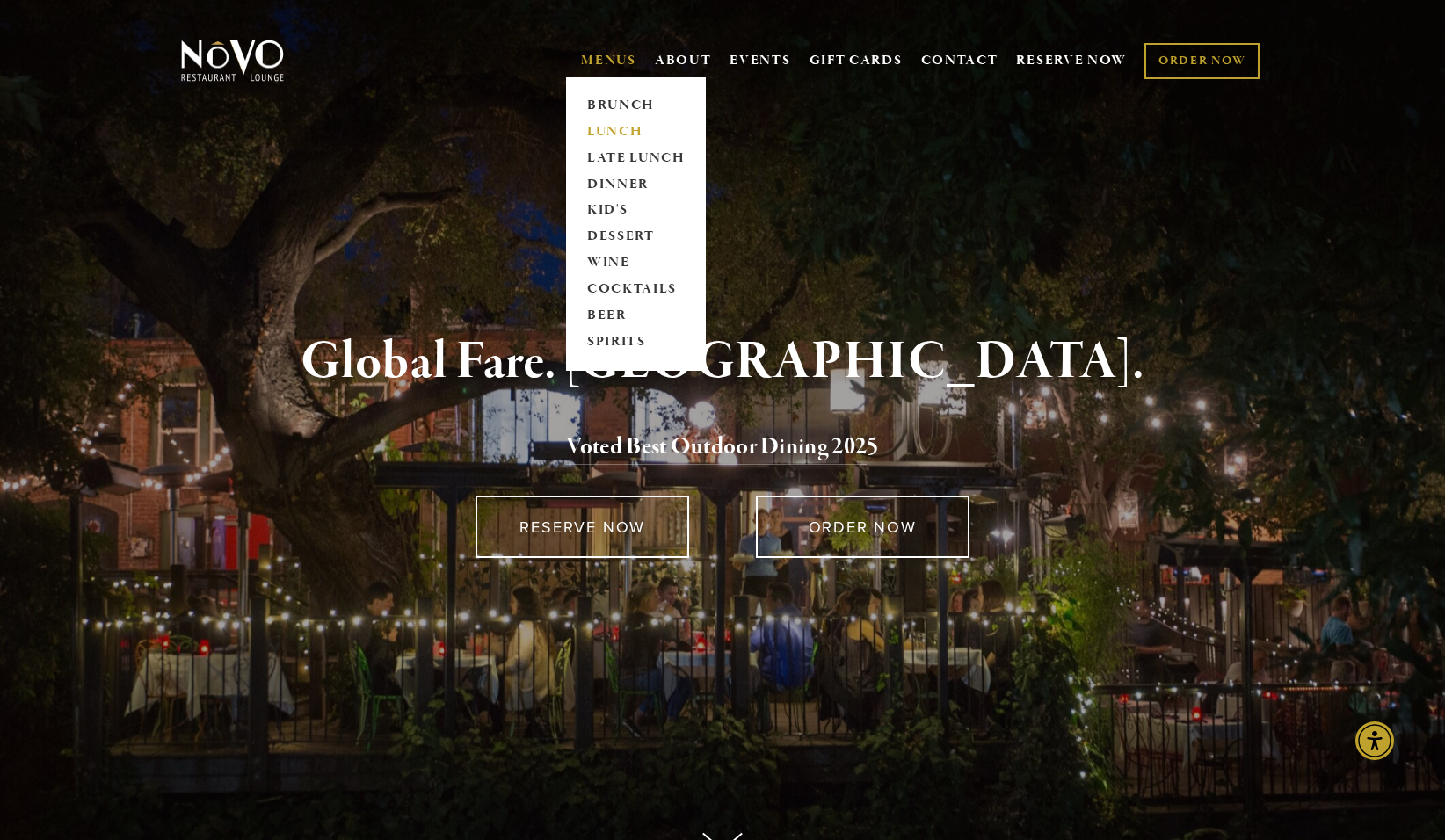
click at [601, 131] on link "LUNCH" at bounding box center [636, 132] width 110 height 26
click at [604, 158] on link "LATE LUNCH" at bounding box center [636, 158] width 110 height 26
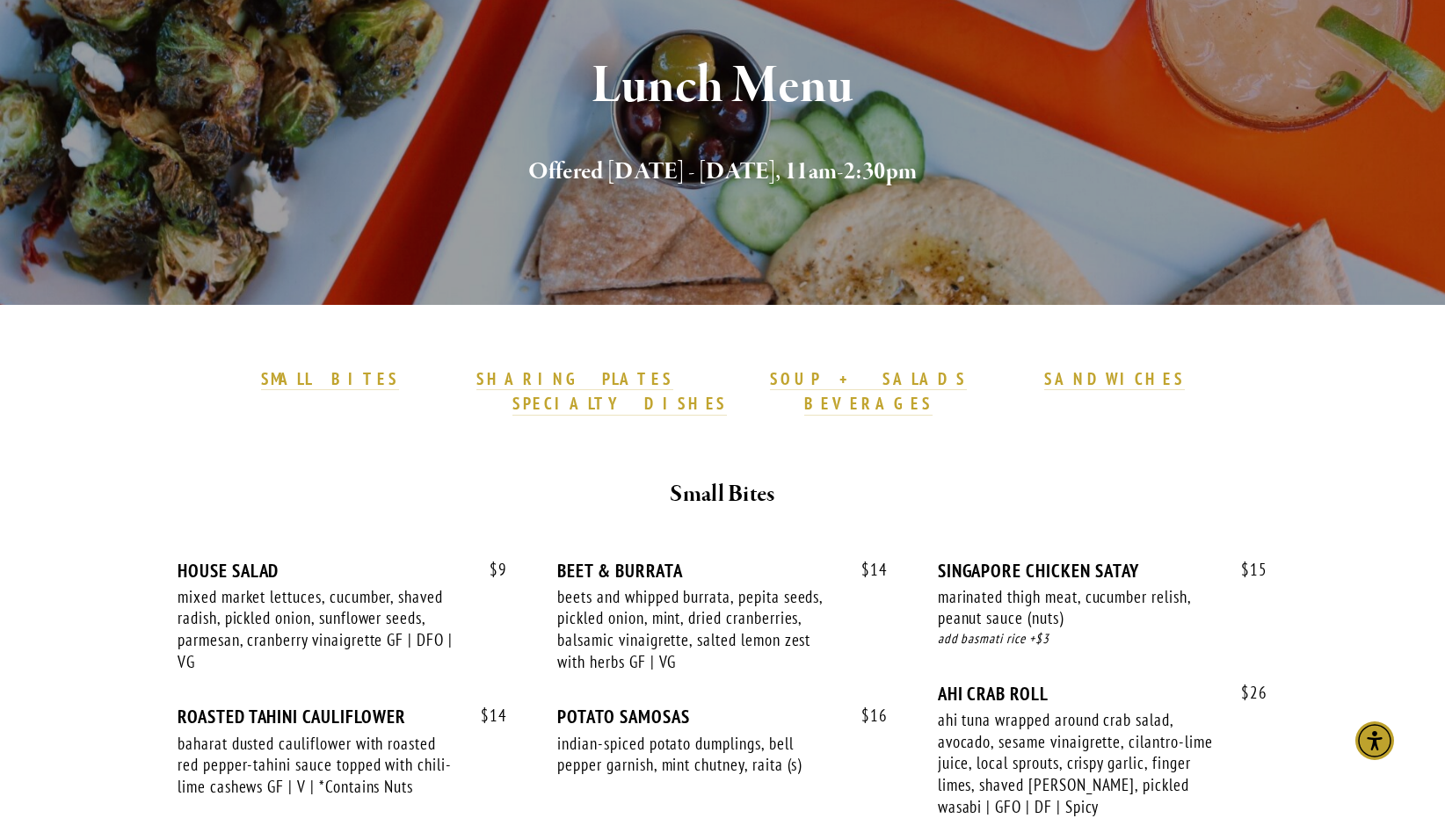
scroll to position [165, 0]
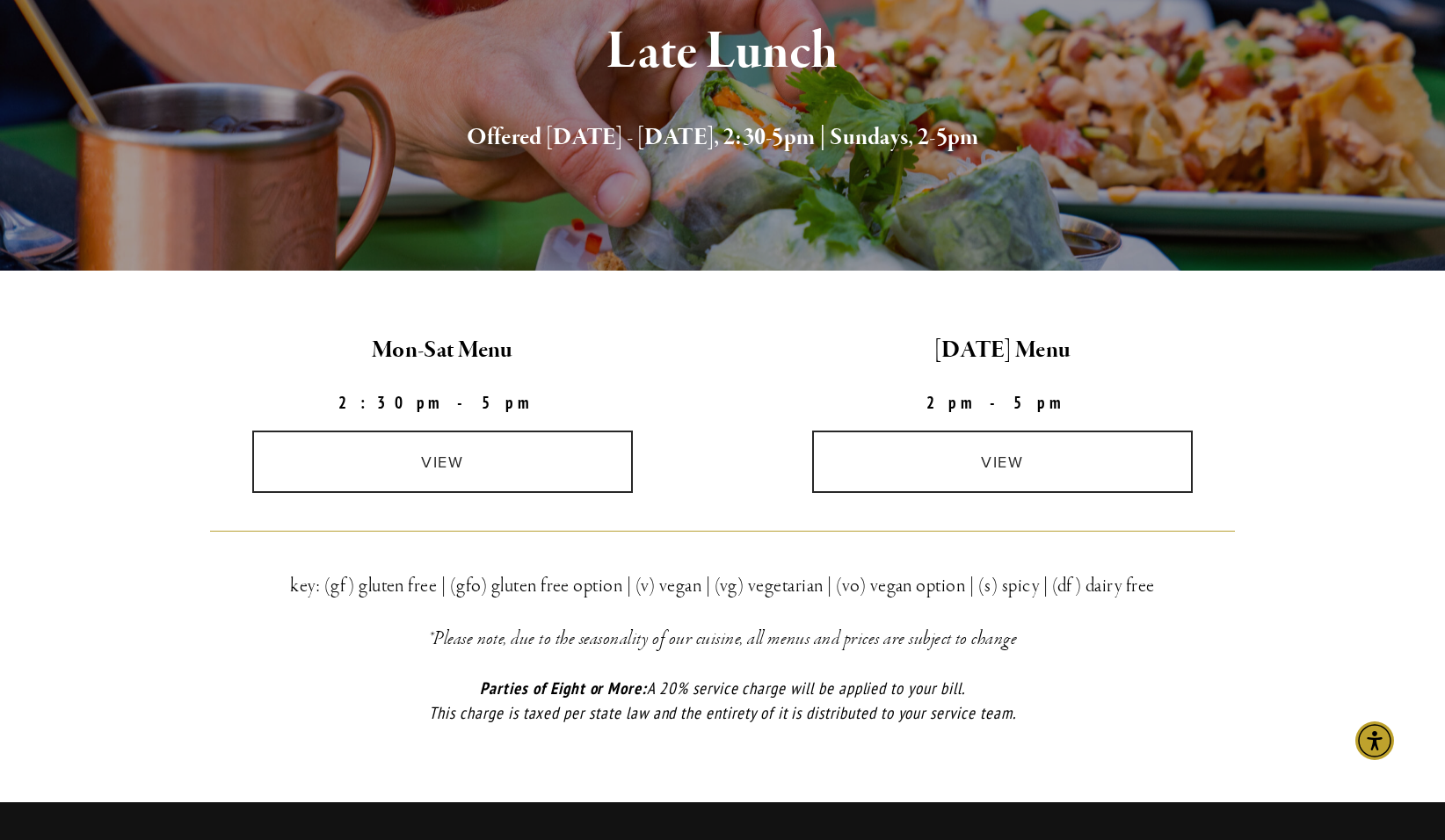
scroll to position [293, 0]
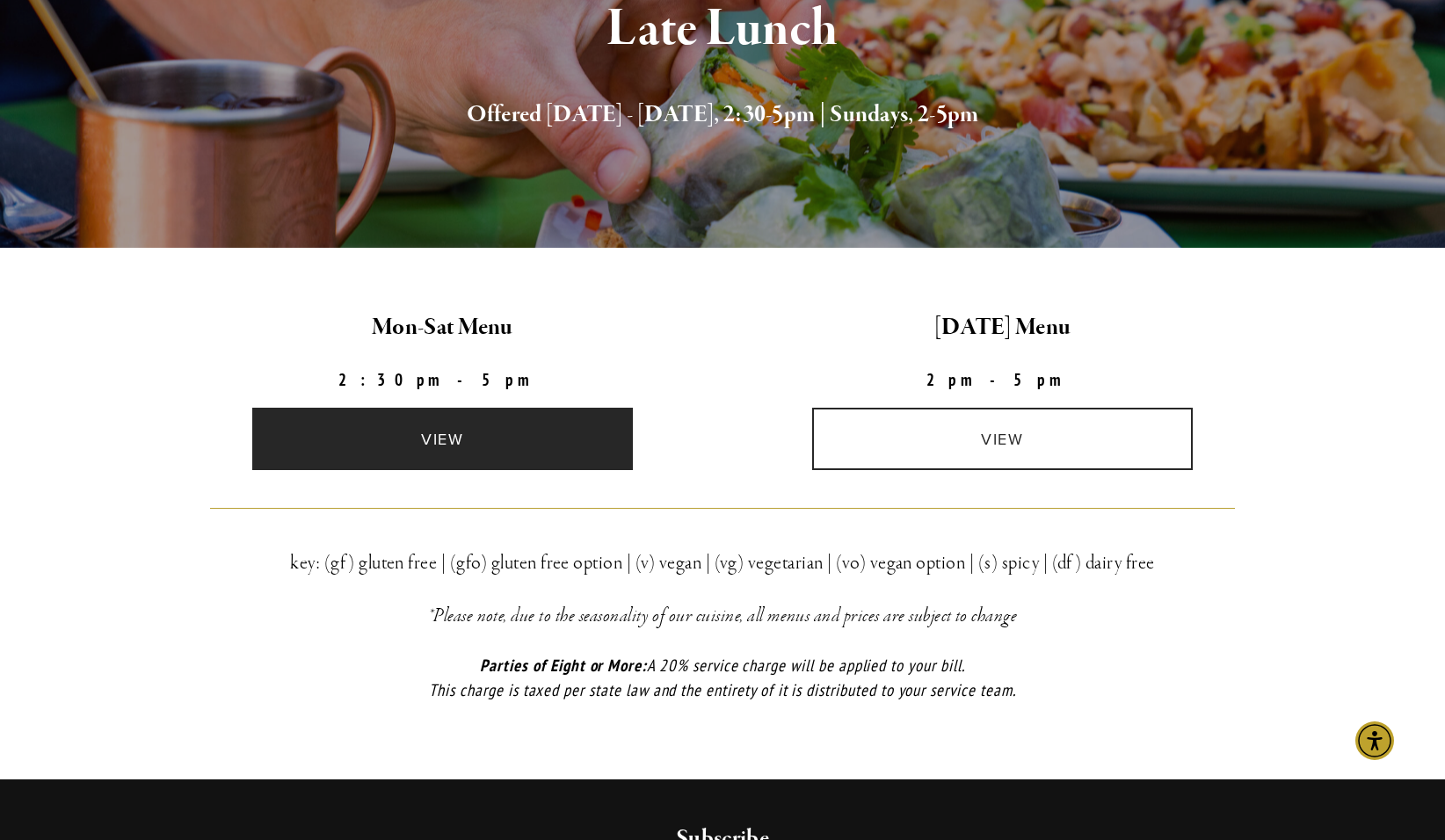
click at [433, 430] on link "view" at bounding box center [442, 439] width 381 height 62
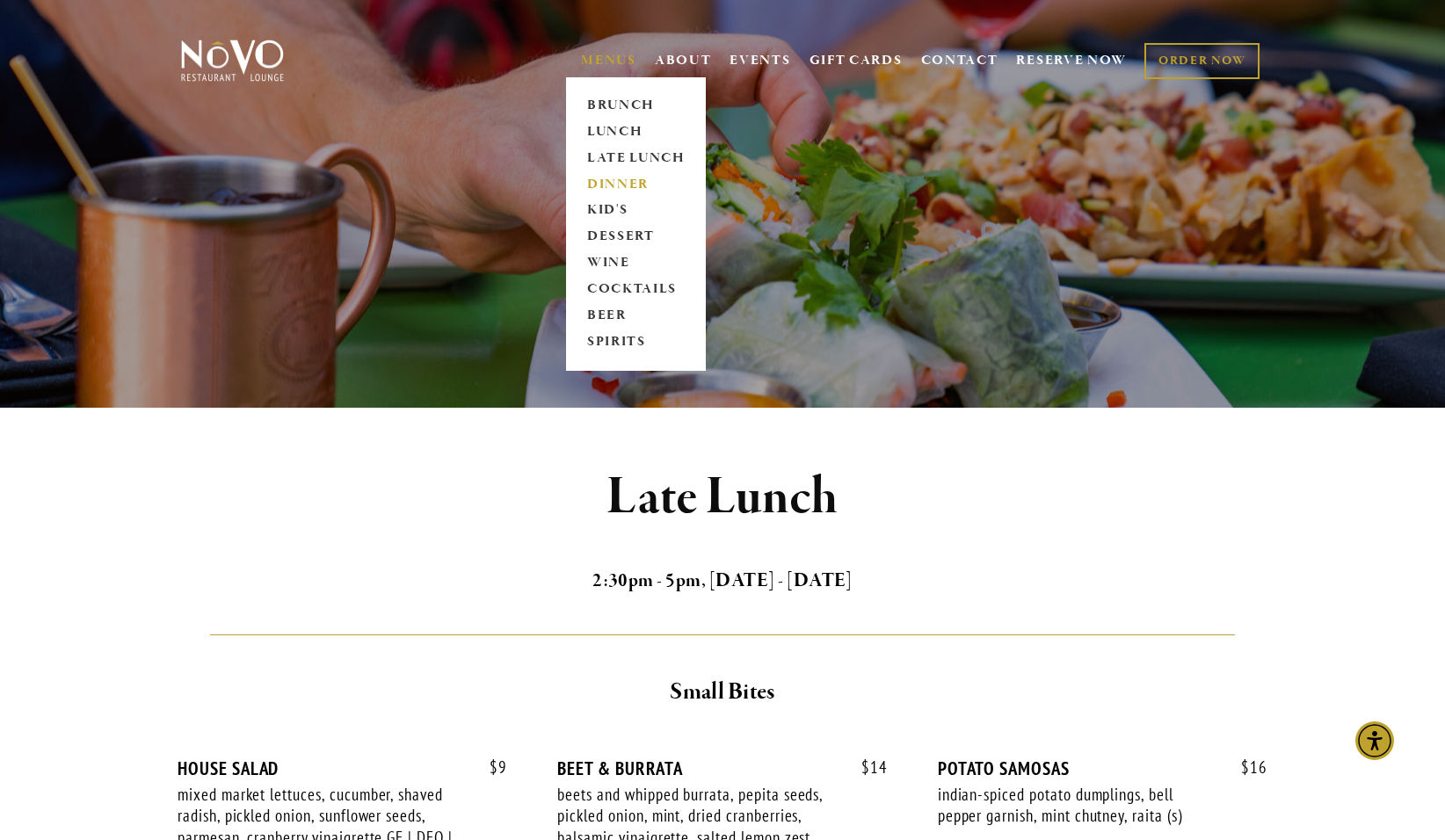
click at [595, 179] on link "DINNER" at bounding box center [636, 184] width 110 height 26
click at [606, 287] on link "COCKTAILS" at bounding box center [636, 290] width 110 height 26
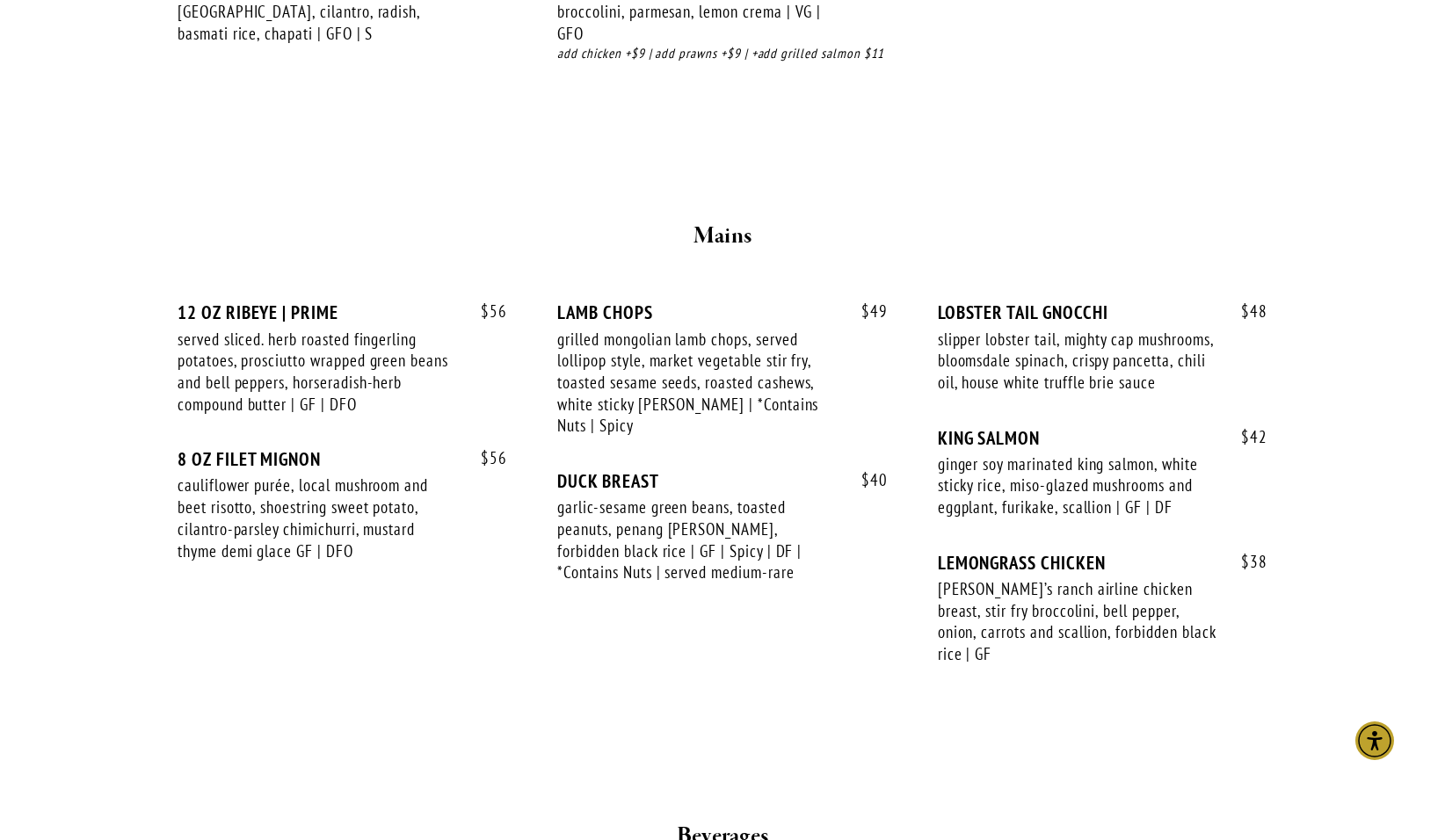
scroll to position [2906, 0]
